Goal: Task Accomplishment & Management: Use online tool/utility

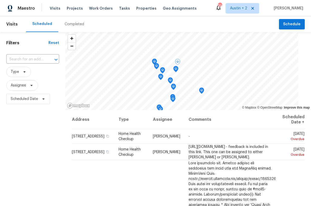
click at [149, 137] on td "Home Health Checkup" at bounding box center [131, 136] width 35 height 15
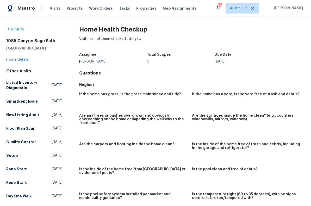
click at [21, 58] on link "Home details" at bounding box center [17, 60] width 23 height 4
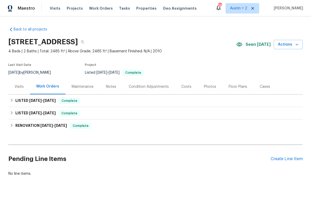
click at [289, 159] on div "Create Line Item" at bounding box center [287, 159] width 32 height 5
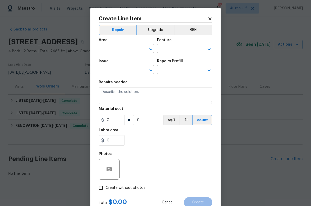
click at [118, 44] on div "Area" at bounding box center [126, 41] width 55 height 7
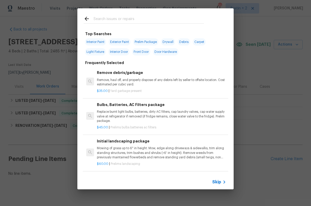
click at [133, 23] on input "text" at bounding box center [149, 20] width 110 height 8
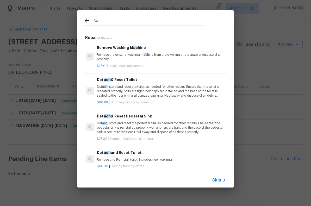
type input "A"
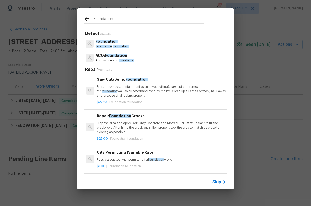
type input "Foundation"
click at [134, 57] on p "ACQ: Foundation" at bounding box center [115, 55] width 39 height 5
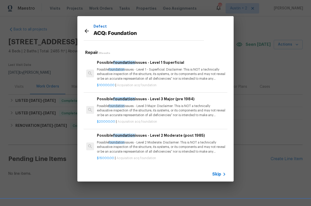
click at [138, 59] on div "Possible foundation issues - Level 1 Superficial Possible foundation issues - L…" at bounding box center [161, 73] width 131 height 29
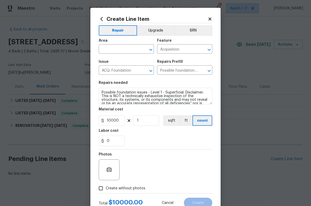
click at [127, 50] on input "text" at bounding box center [119, 50] width 41 height 8
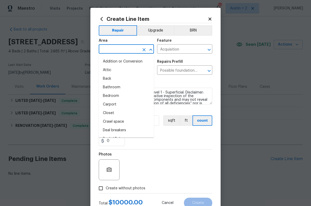
click at [115, 71] on li "Attic" at bounding box center [126, 70] width 55 height 9
type input "Attic"
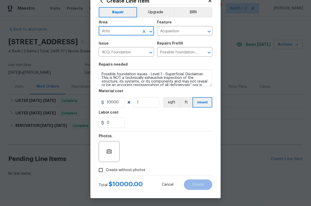
scroll to position [19, 0]
click at [127, 171] on span "Create without photos" at bounding box center [126, 169] width 40 height 5
click at [106, 171] on input "Create without photos" at bounding box center [101, 170] width 10 height 10
checkbox input "true"
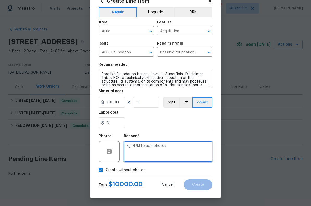
click at [146, 149] on textarea at bounding box center [168, 151] width 89 height 21
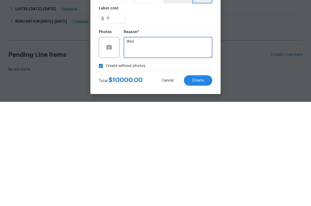
type textarea "Wiol"
click at [206, 179] on button "Create" at bounding box center [198, 184] width 28 height 10
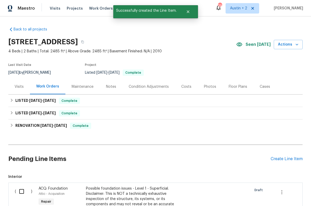
click at [18, 188] on input "checkbox" at bounding box center [23, 191] width 15 height 11
checkbox input "true"
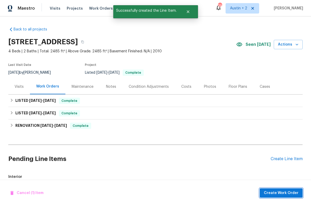
click at [291, 192] on span "Create Work Order" at bounding box center [281, 193] width 35 height 7
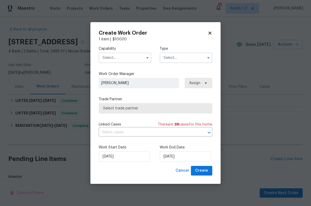
click at [133, 58] on input "text" at bounding box center [125, 58] width 53 height 10
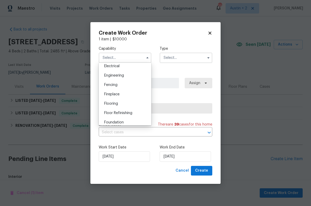
scroll to position [174, 0]
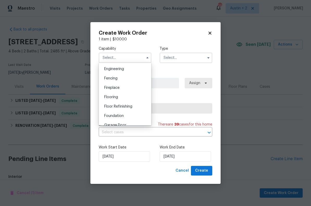
click at [124, 116] on div "Foundation" at bounding box center [125, 115] width 50 height 9
type input "Foundation"
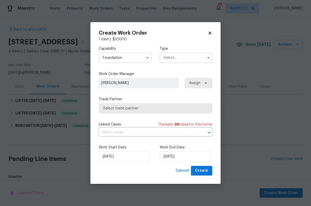
click at [180, 56] on input "text" at bounding box center [186, 58] width 53 height 10
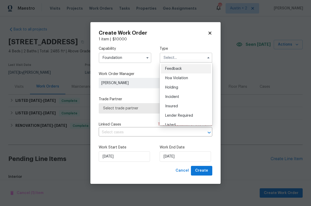
click at [174, 123] on span "Listed" at bounding box center [170, 125] width 10 height 4
type input "Listed"
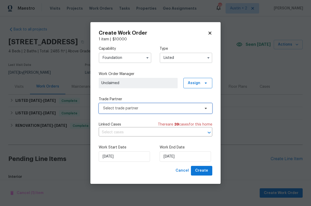
click at [161, 109] on span "Select trade partner" at bounding box center [151, 108] width 97 height 5
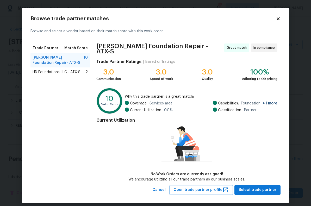
click at [72, 74] on span "HD Foundations LLC - ATX-S" at bounding box center [57, 72] width 48 height 5
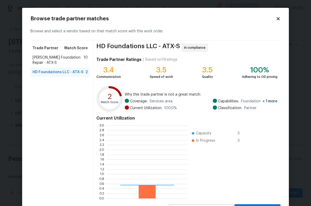
scroll to position [73, 81]
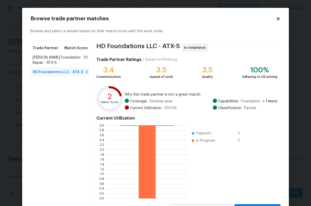
click at [280, 17] on icon at bounding box center [278, 18] width 5 height 5
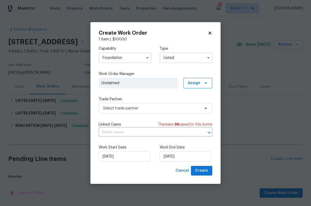
click at [211, 31] on icon at bounding box center [210, 33] width 5 height 5
checkbox input "false"
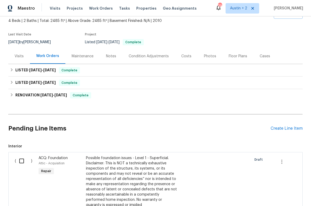
scroll to position [66, 0]
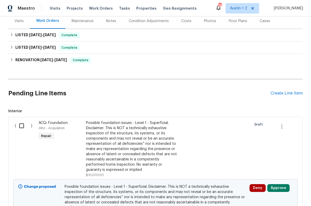
click at [257, 188] on button "Deny" at bounding box center [258, 188] width 16 height 8
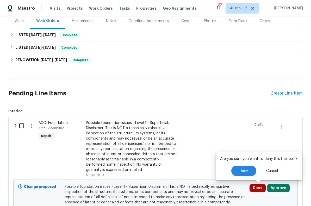
click at [241, 169] on span "Deny" at bounding box center [244, 171] width 8 height 4
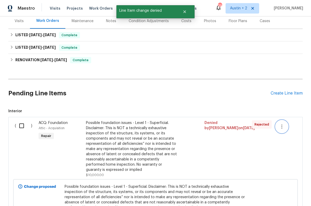
click at [282, 126] on icon "button" at bounding box center [281, 126] width 1 height 4
click at [284, 127] on li "Cancel" at bounding box center [286, 126] width 20 height 9
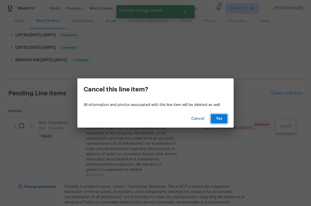
click at [223, 120] on span "Yes" at bounding box center [219, 119] width 8 height 7
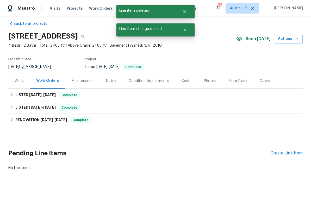
scroll to position [5, 0]
